Goal: Navigation & Orientation: Find specific page/section

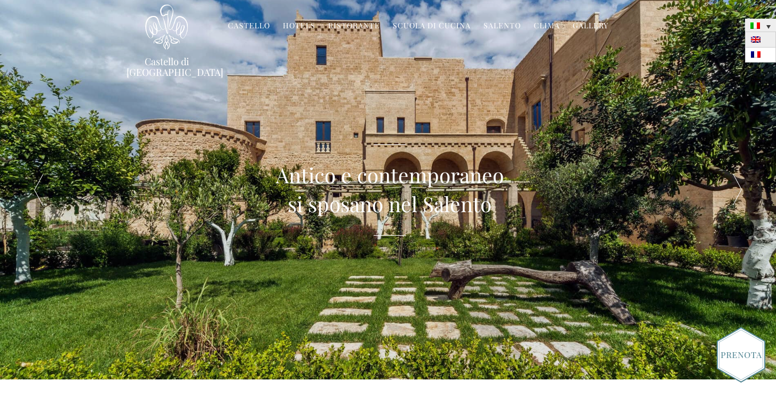
click at [759, 38] on img at bounding box center [756, 39] width 10 height 6
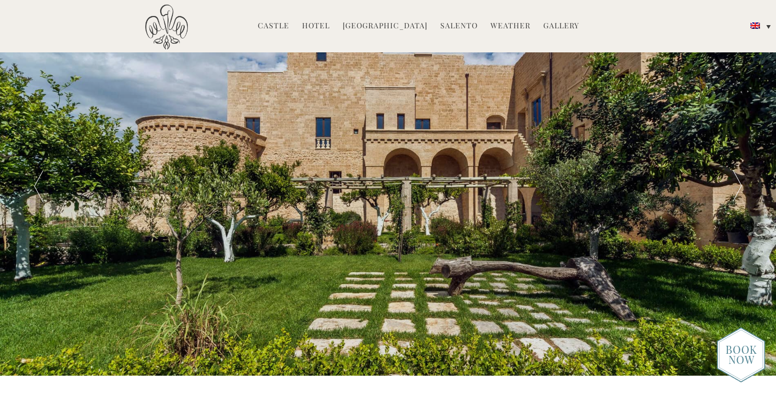
scroll to position [5, 0]
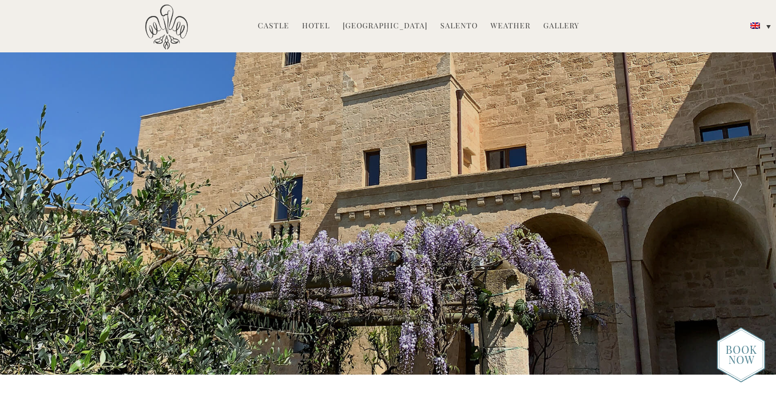
click at [500, 25] on link "Weather" at bounding box center [511, 26] width 40 height 12
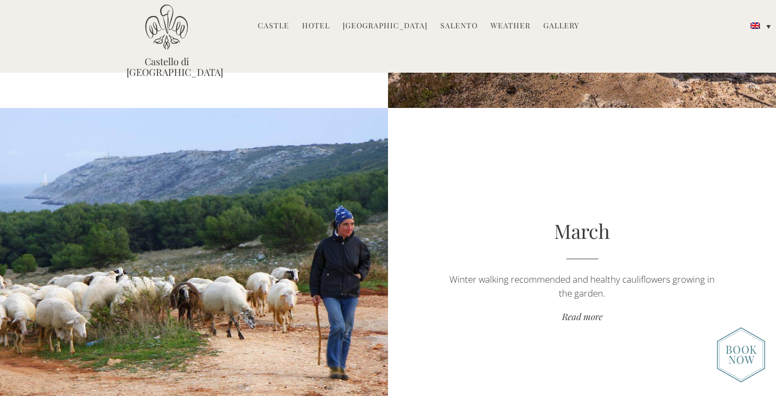
scroll to position [993, 0]
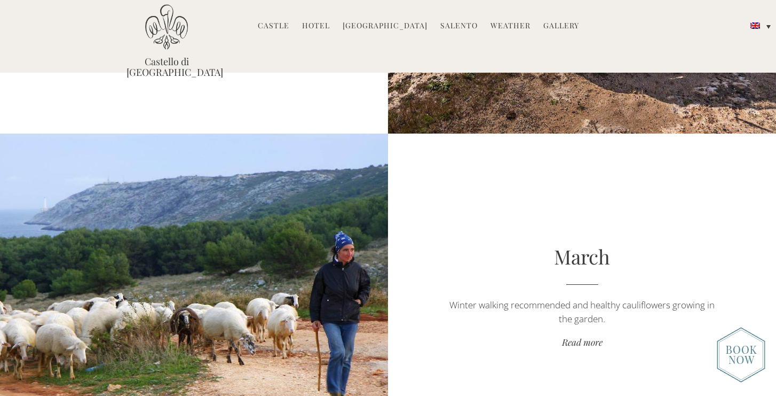
click at [285, 29] on link "Castle" at bounding box center [273, 26] width 31 height 12
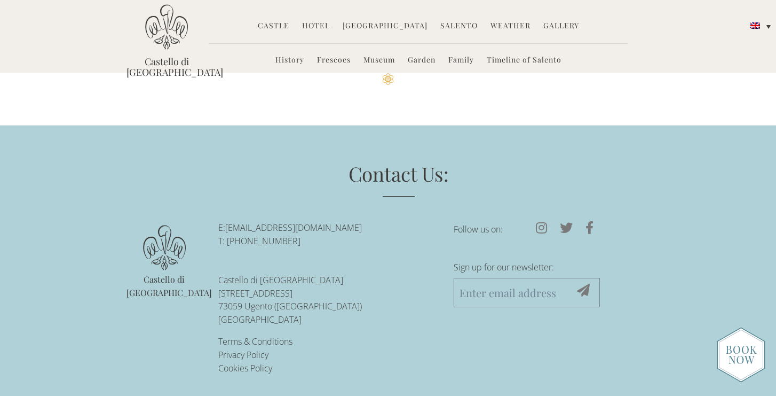
scroll to position [2850, 0]
click at [330, 27] on link "Hotel" at bounding box center [316, 26] width 28 height 12
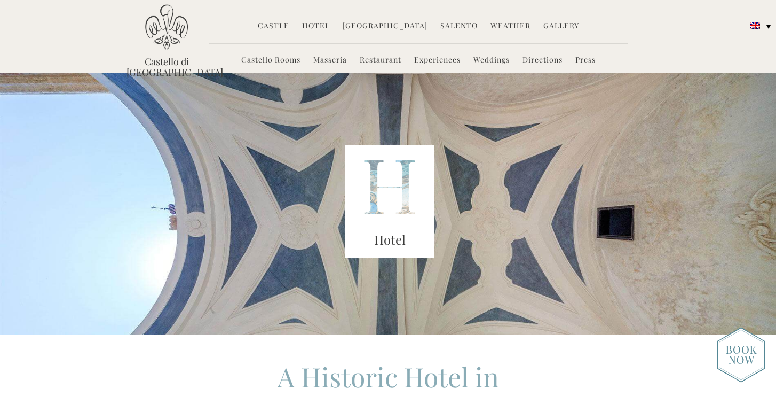
click at [550, 59] on link "Directions" at bounding box center [543, 60] width 40 height 12
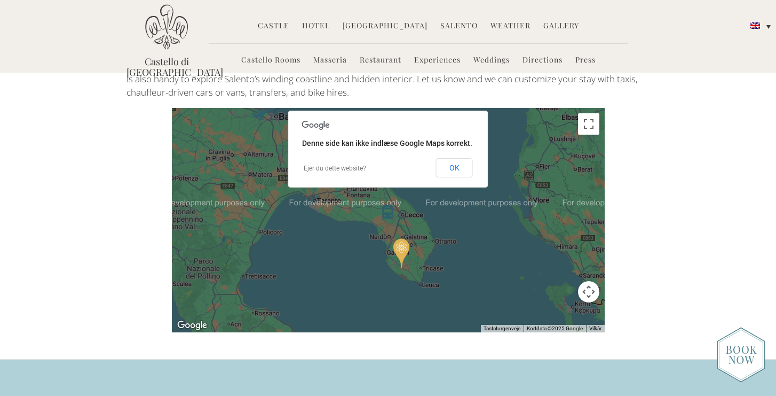
scroll to position [500, 0]
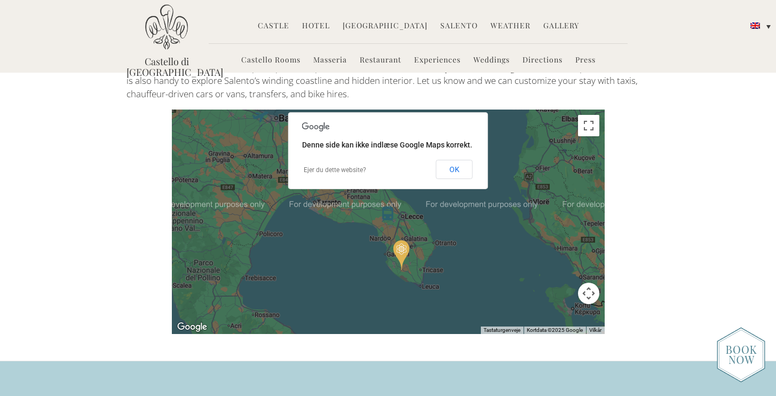
click at [373, 58] on link "Restaurant" at bounding box center [381, 60] width 42 height 12
